Goal: Task Accomplishment & Management: Manage account settings

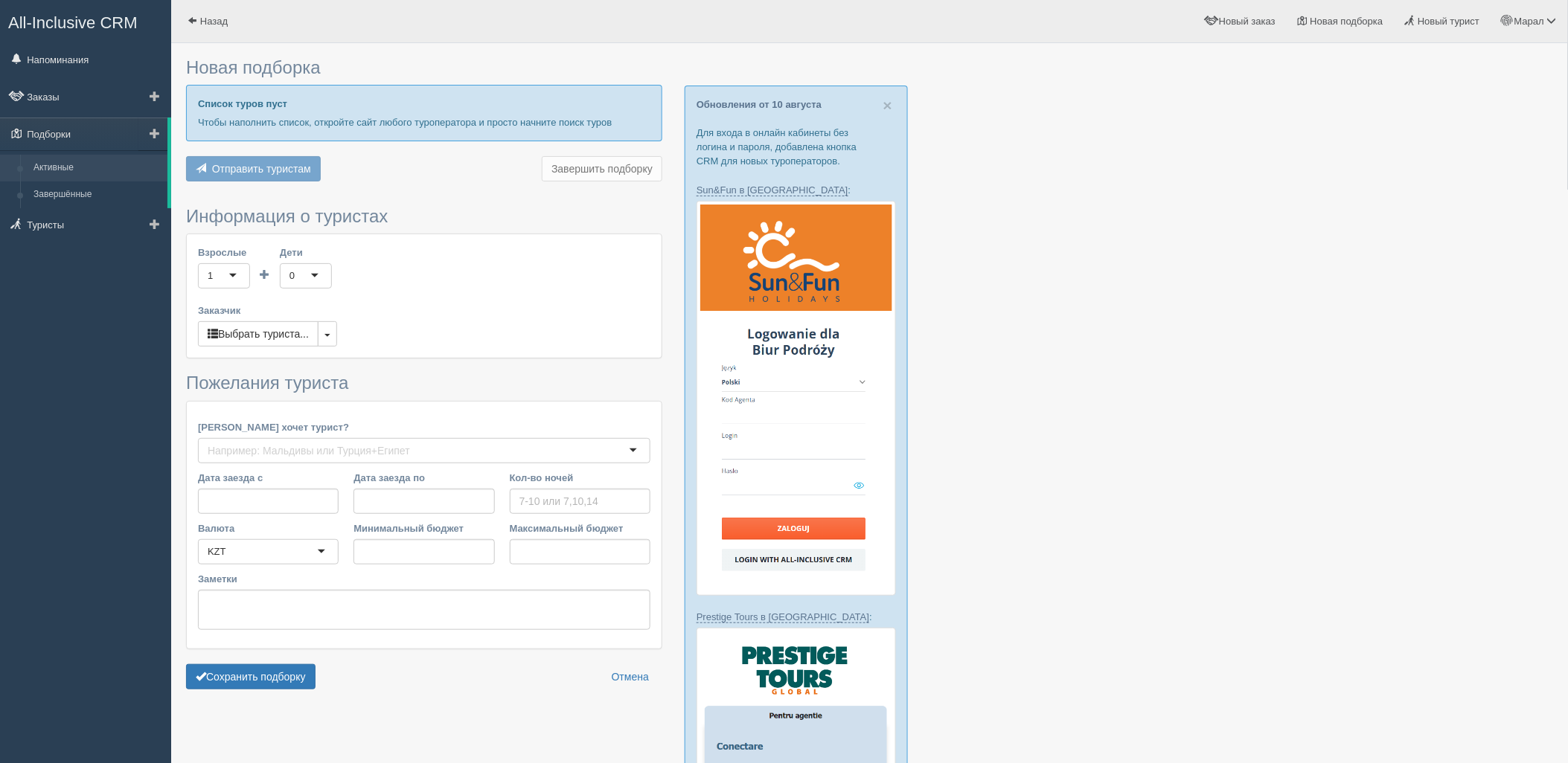
click at [79, 160] on link "Активные" at bounding box center [97, 167] width 141 height 27
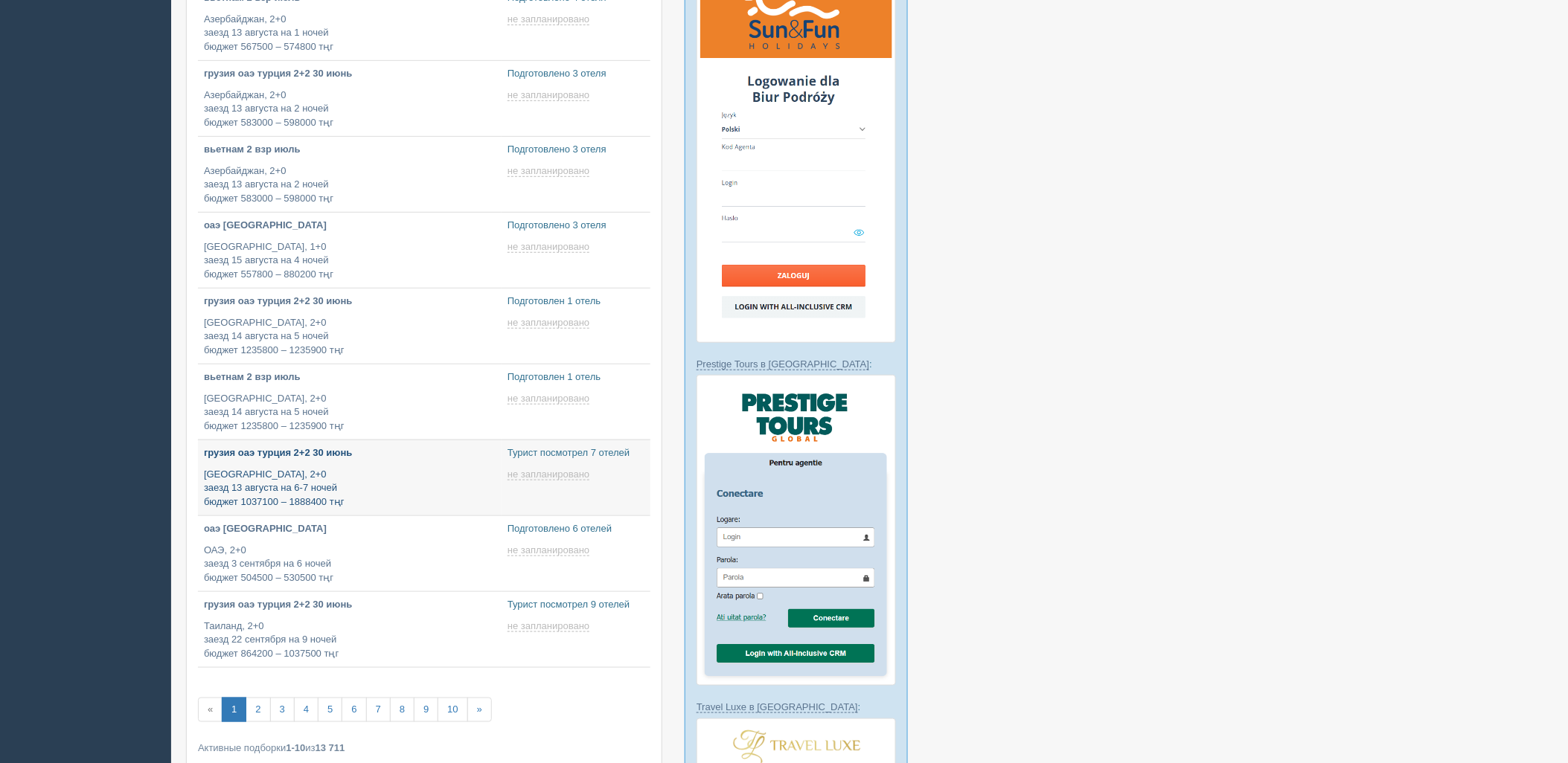
type input "2025-08-12 12:35"
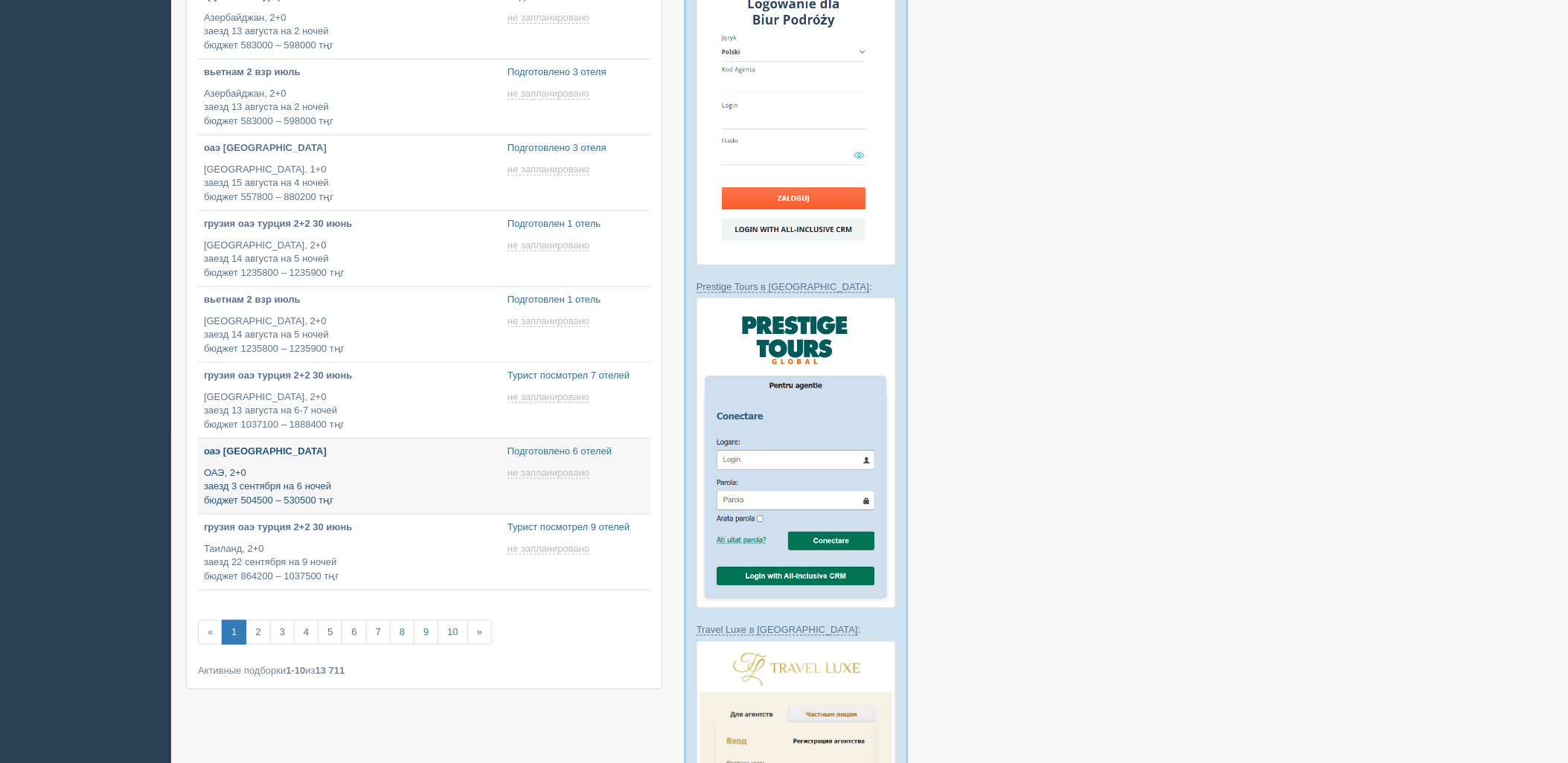
type input "2025-08-12 12:30"
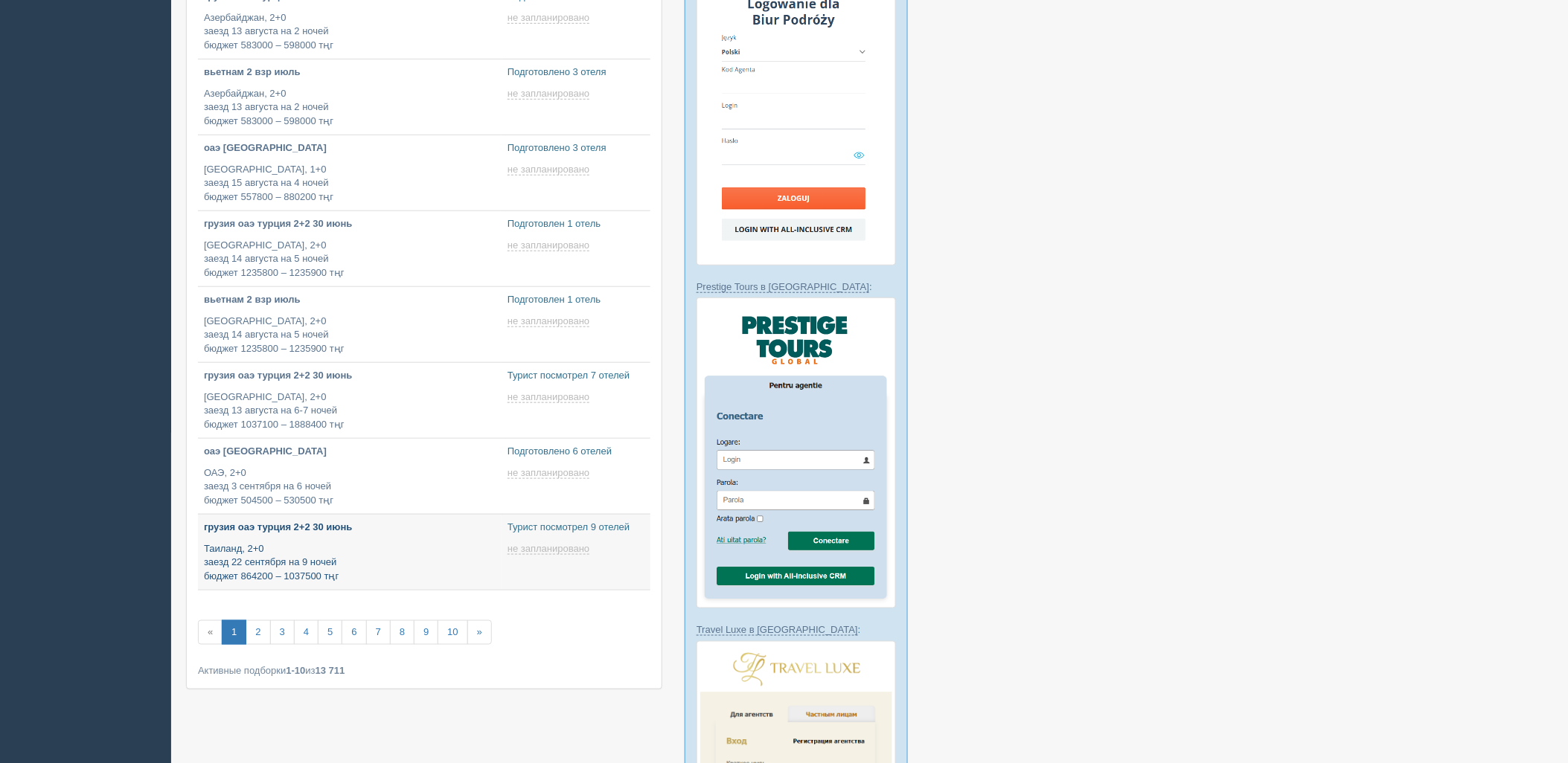
type input "2025-08-12 12:20"
click at [261, 633] on link "2" at bounding box center [258, 633] width 25 height 25
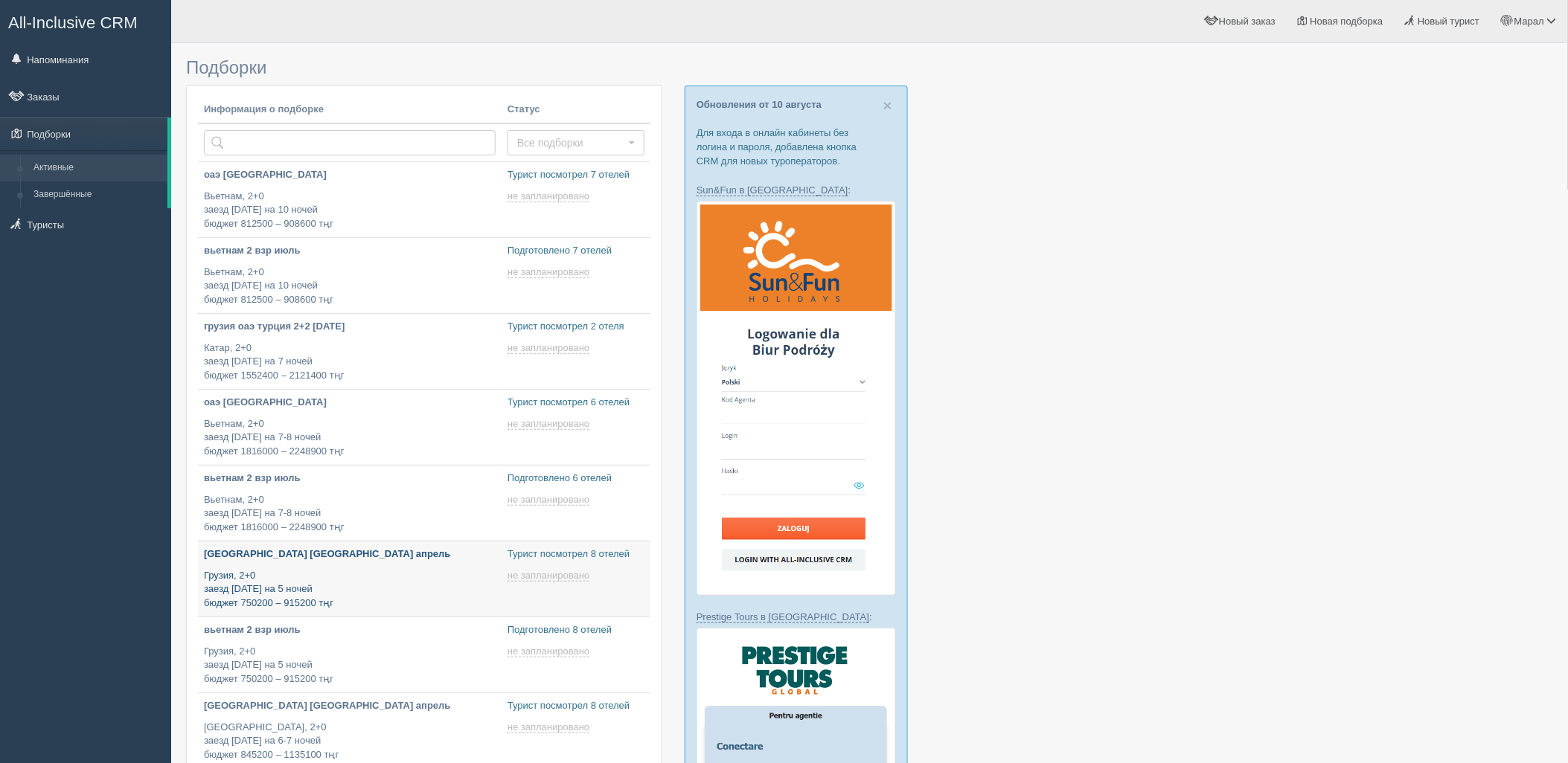
type input "[DATE] 18:45"
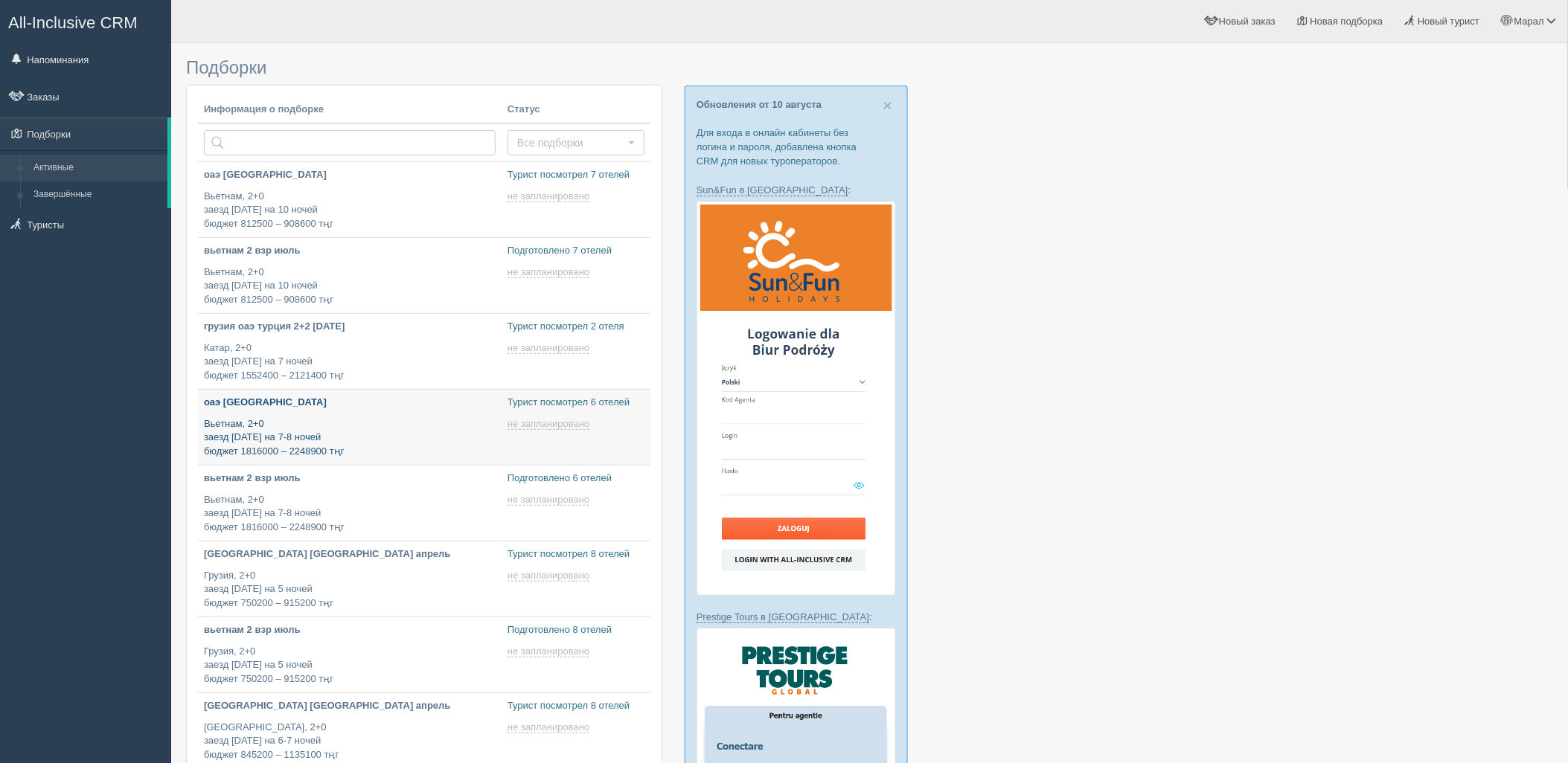
type input "[DATE] 11:45"
type input "[DATE] 11:50"
type input "[DATE] 12:15"
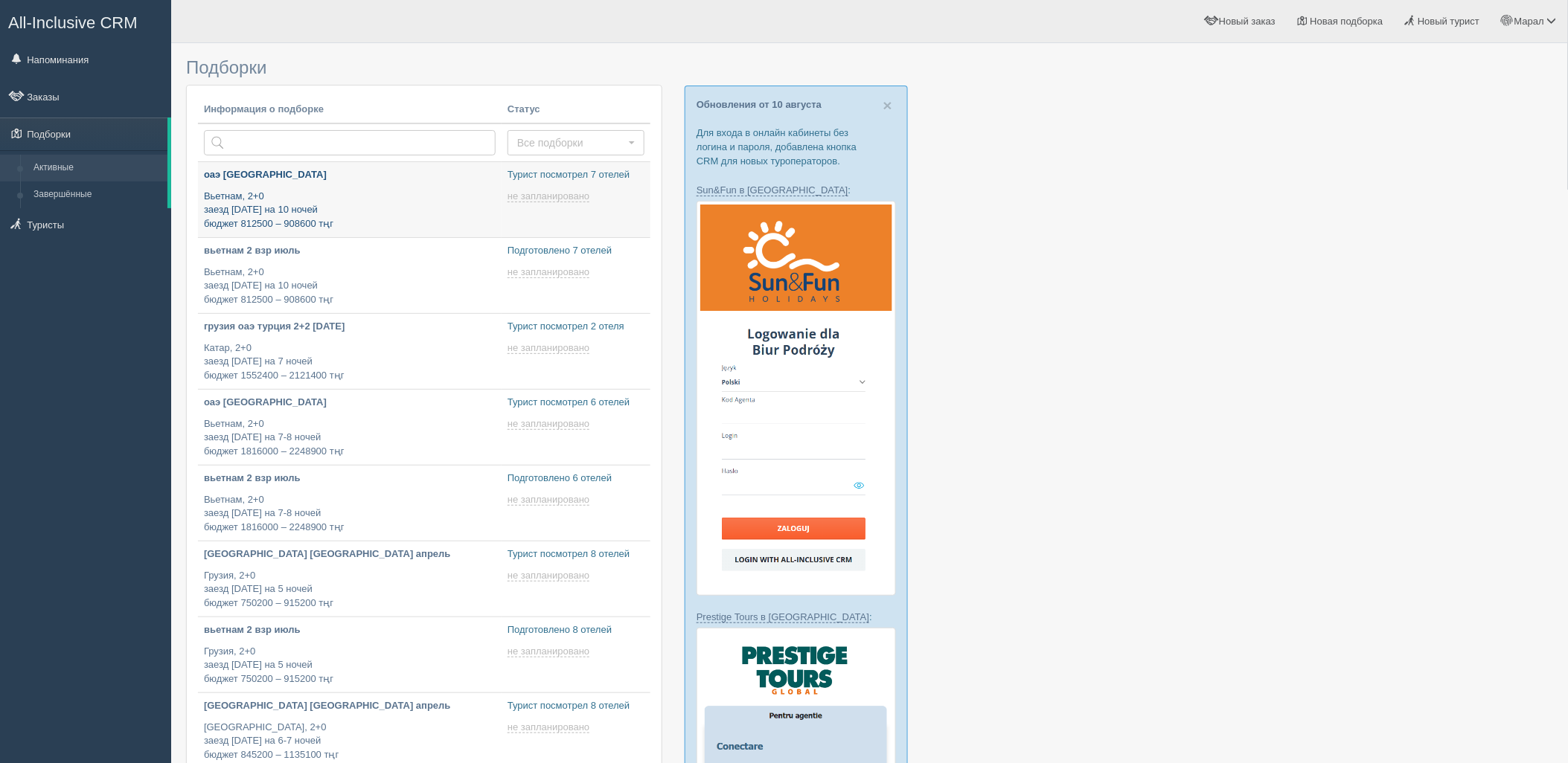
type input "[DATE] 12:15"
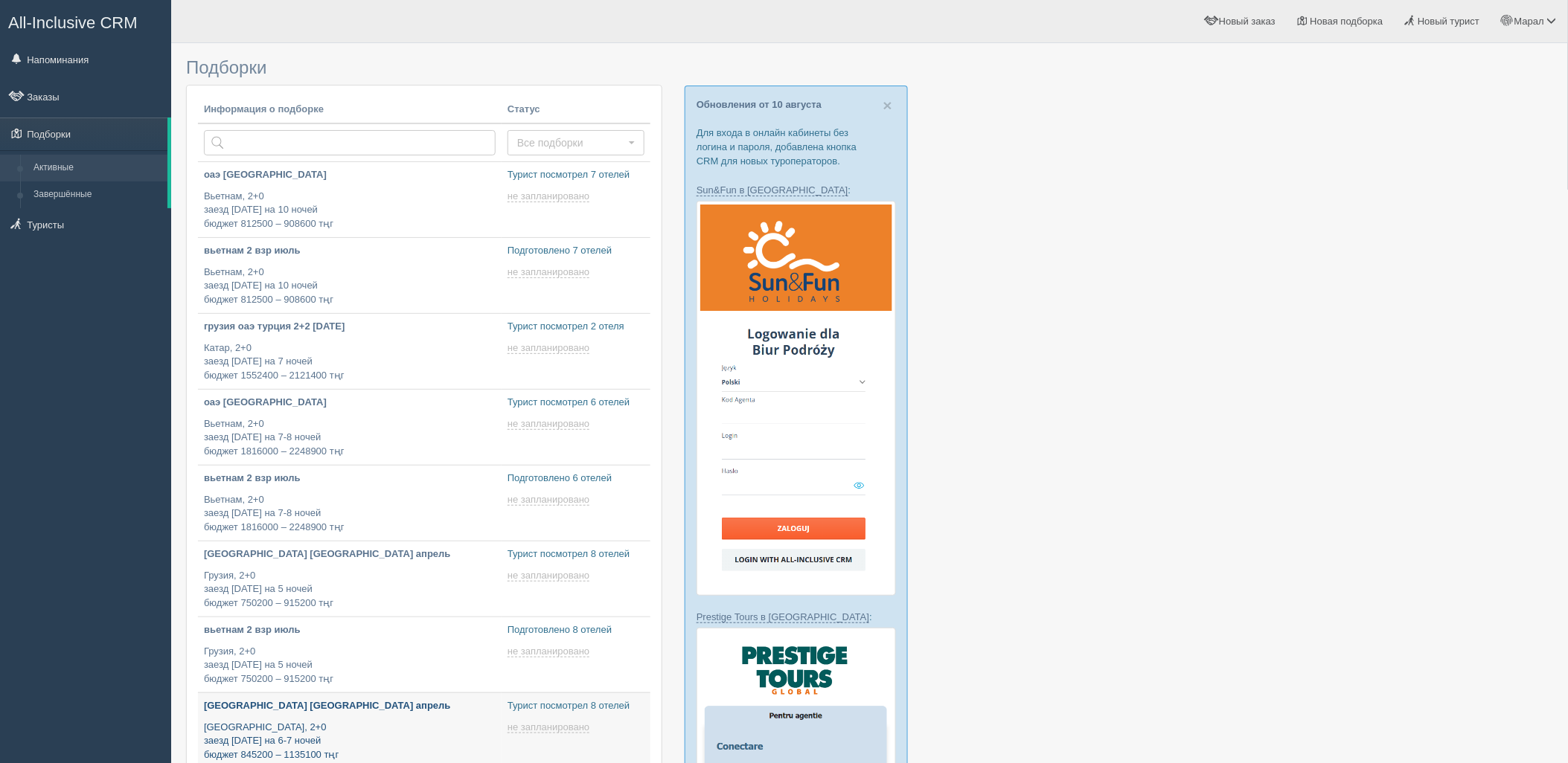
type input "[DATE] 18:35"
click at [1293, 311] on div at bounding box center [870, 717] width 1367 height 1333
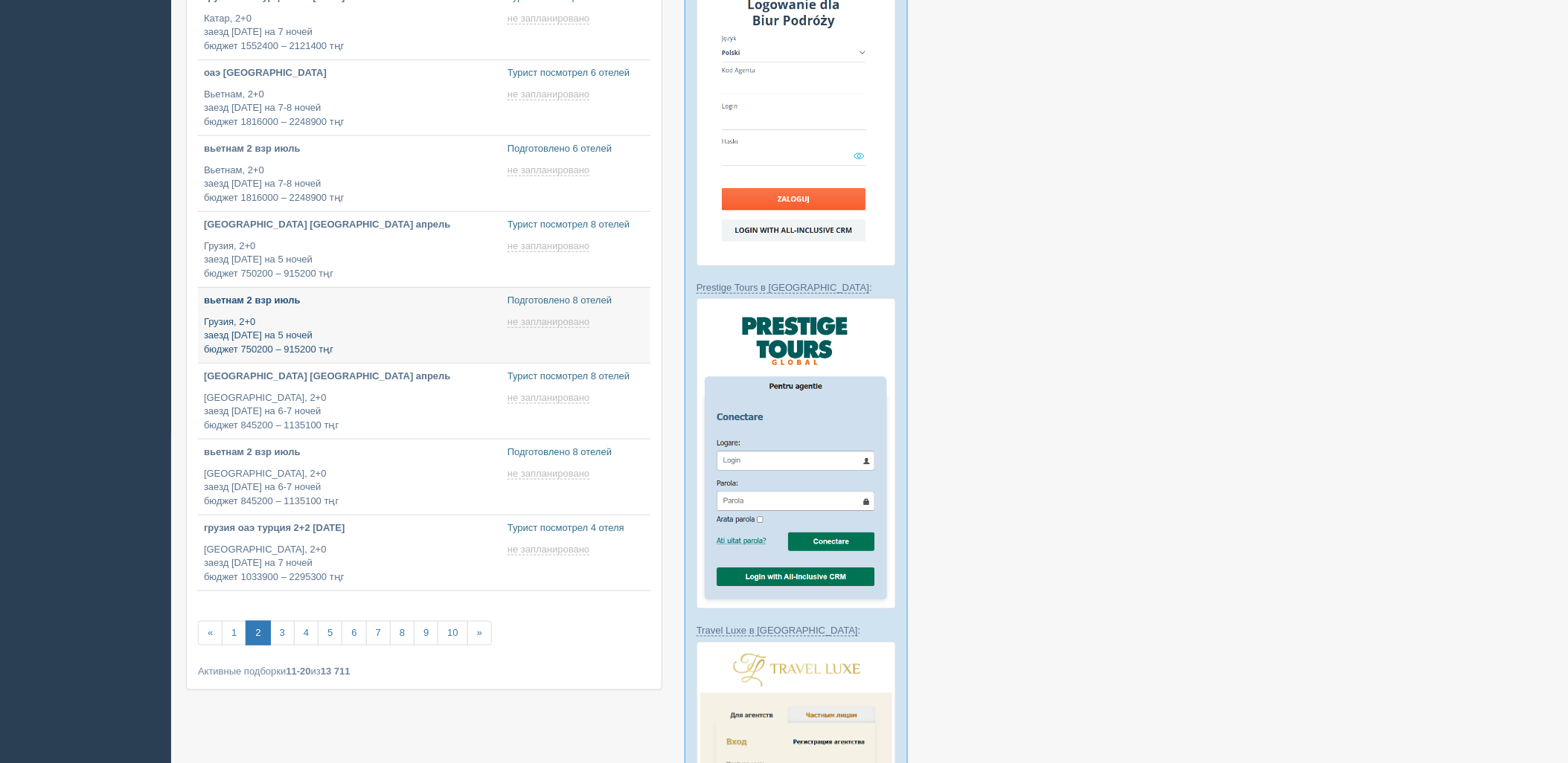
scroll to position [330, 0]
type input "[DATE] 18:35"
type input "[DATE] 17:15"
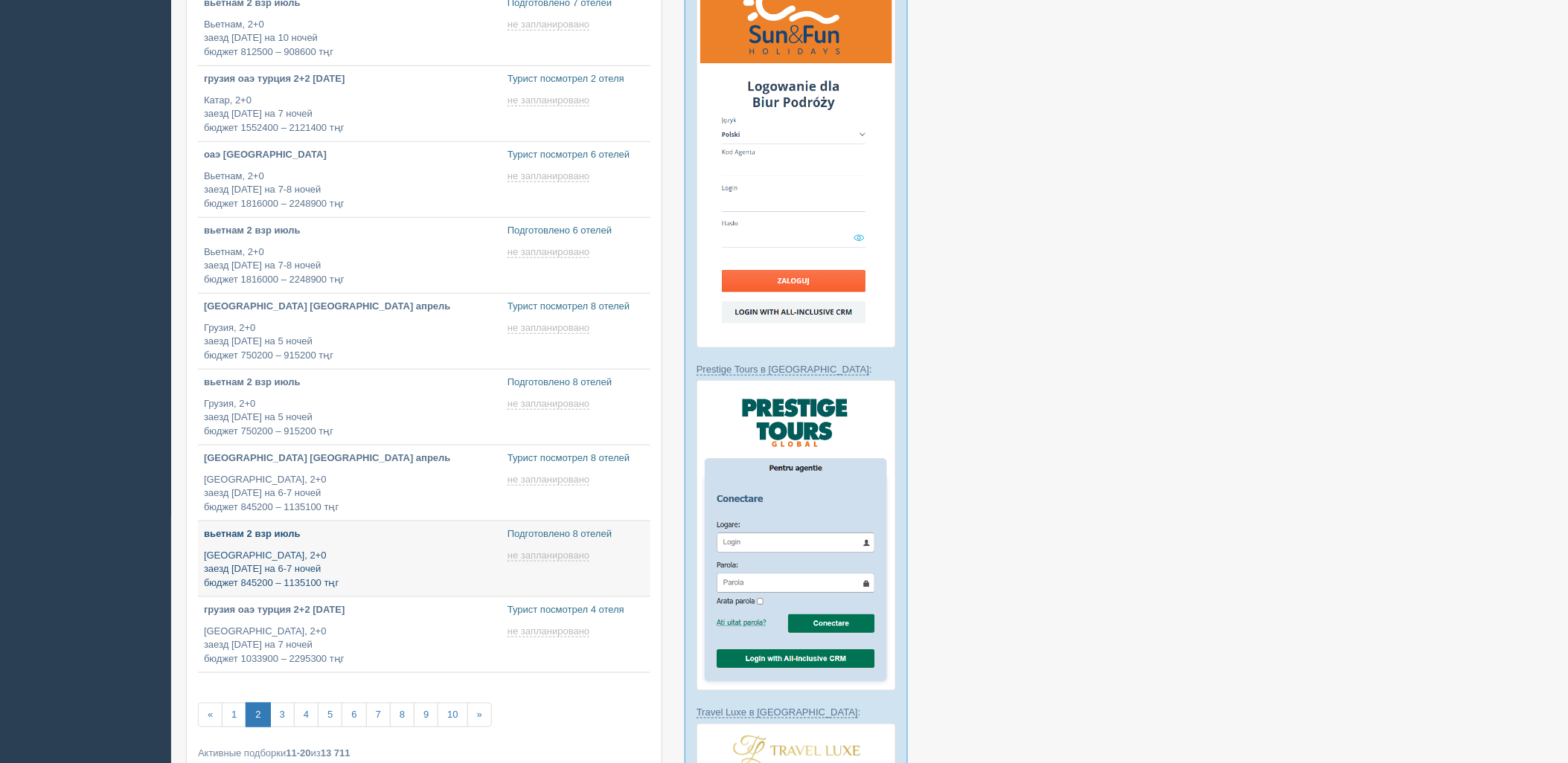
scroll to position [165, 0]
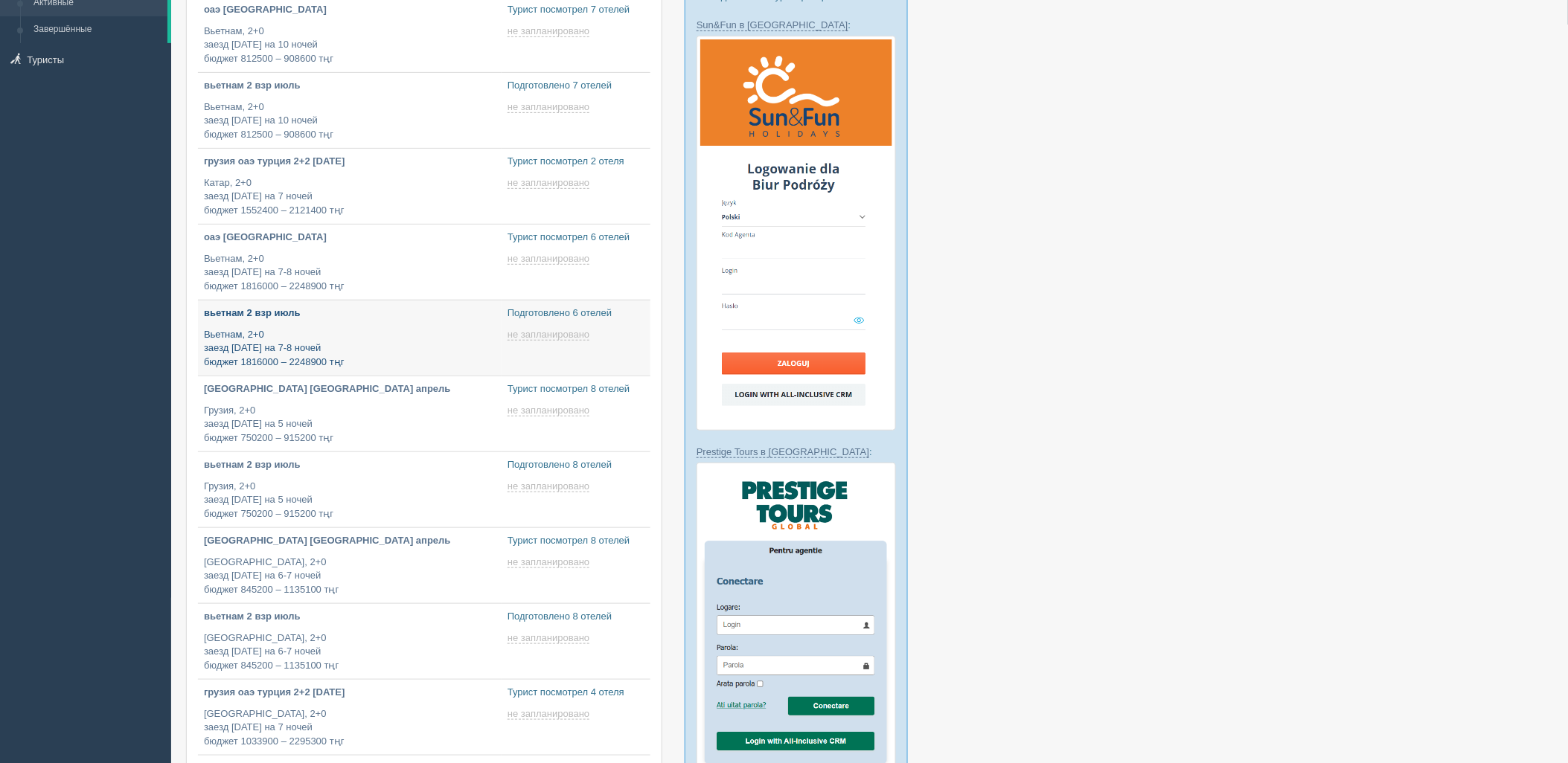
click at [400, 339] on p "Вьетнам, 2+0 заезд [DATE] на 7-8 ночей бюджет 1816000 – 2248900 тңг" at bounding box center [349, 348] width 292 height 42
